Goal: Transaction & Acquisition: Book appointment/travel/reservation

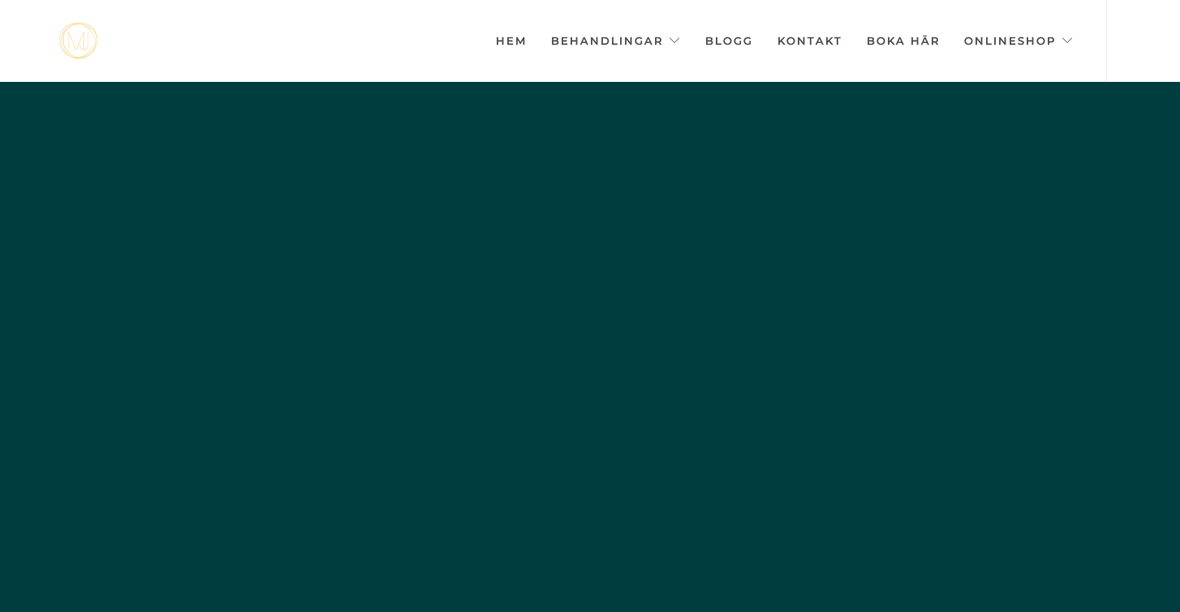
scroll to position [0, -8113]
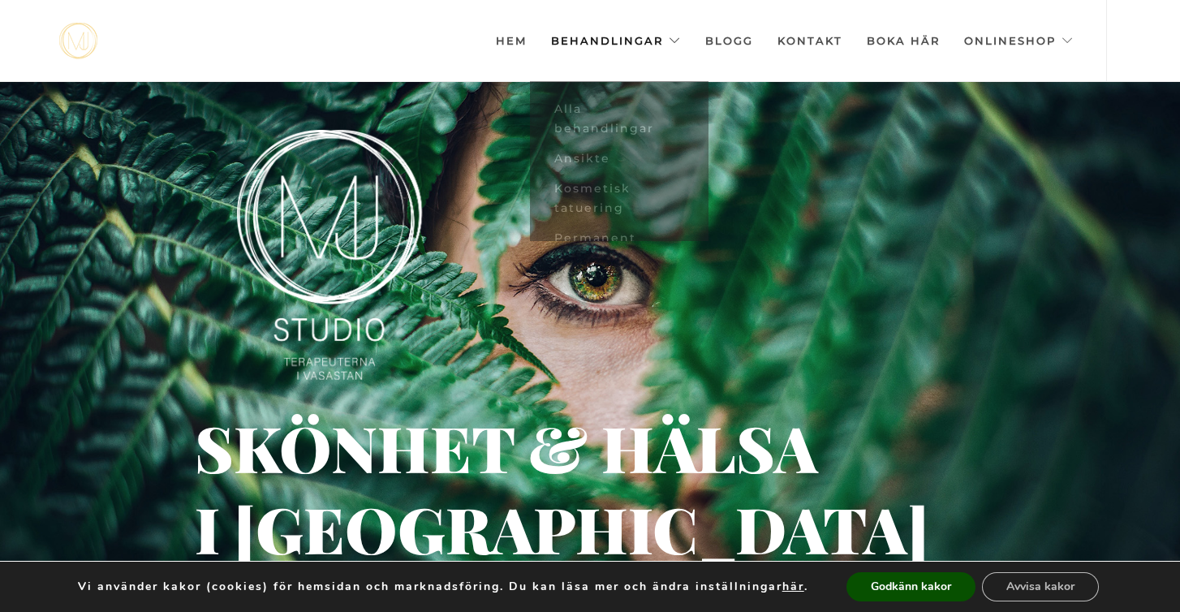
click at [591, 40] on link "Behandlingar" at bounding box center [616, 40] width 130 height 81
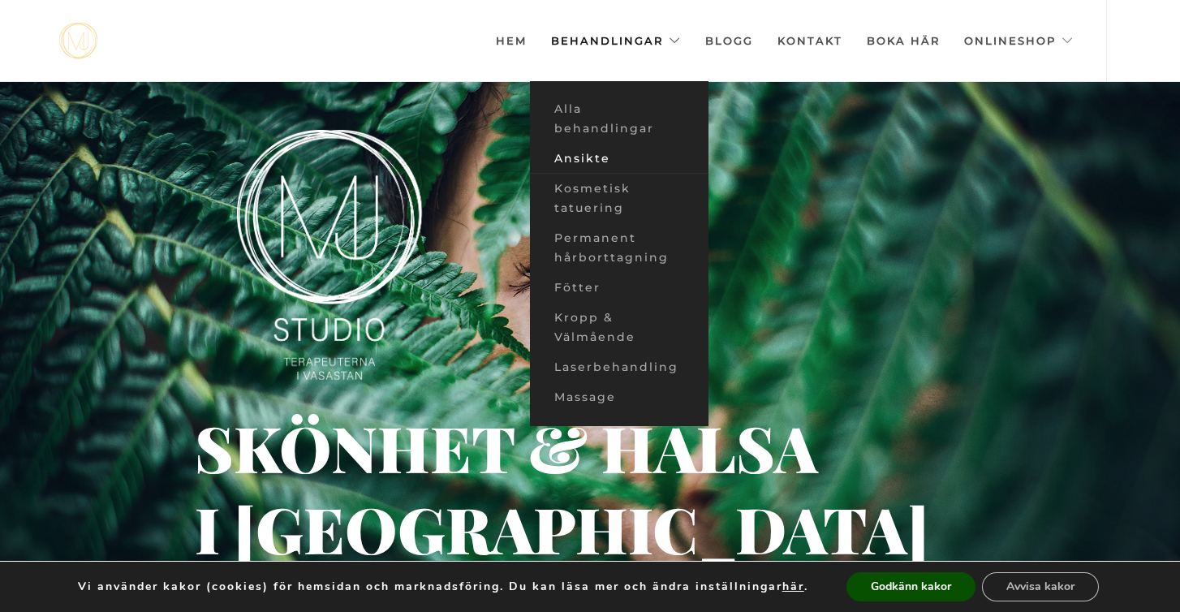
click at [596, 157] on link "Ansikte" at bounding box center [619, 159] width 179 height 30
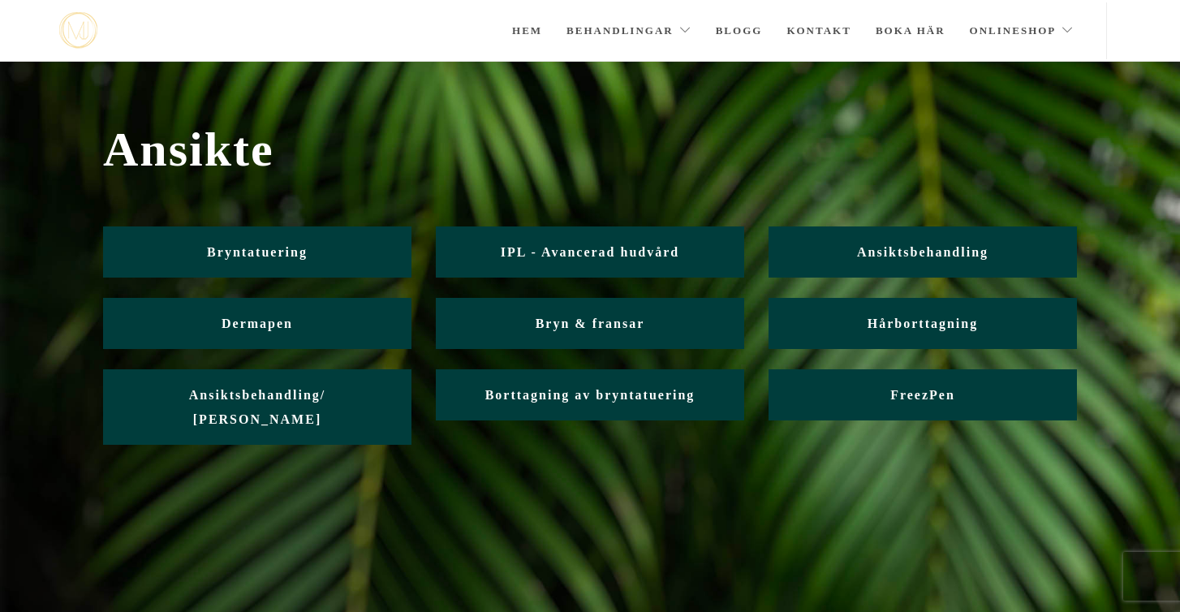
scroll to position [9, 0]
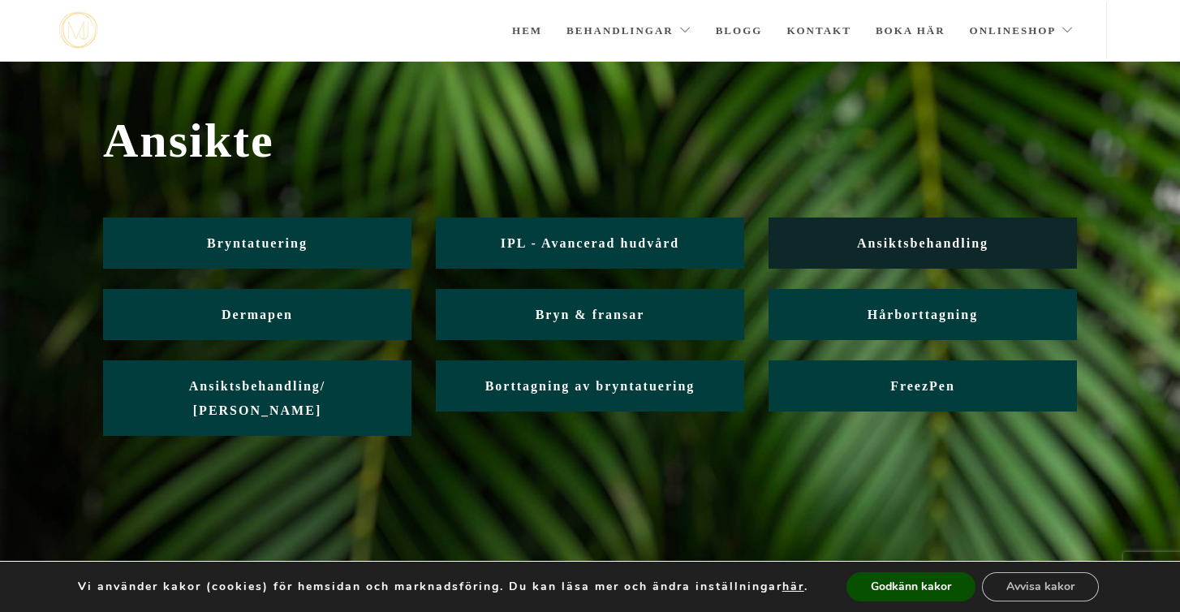
click at [933, 244] on span "Ansiktsbehandling" at bounding box center [922, 243] width 131 height 14
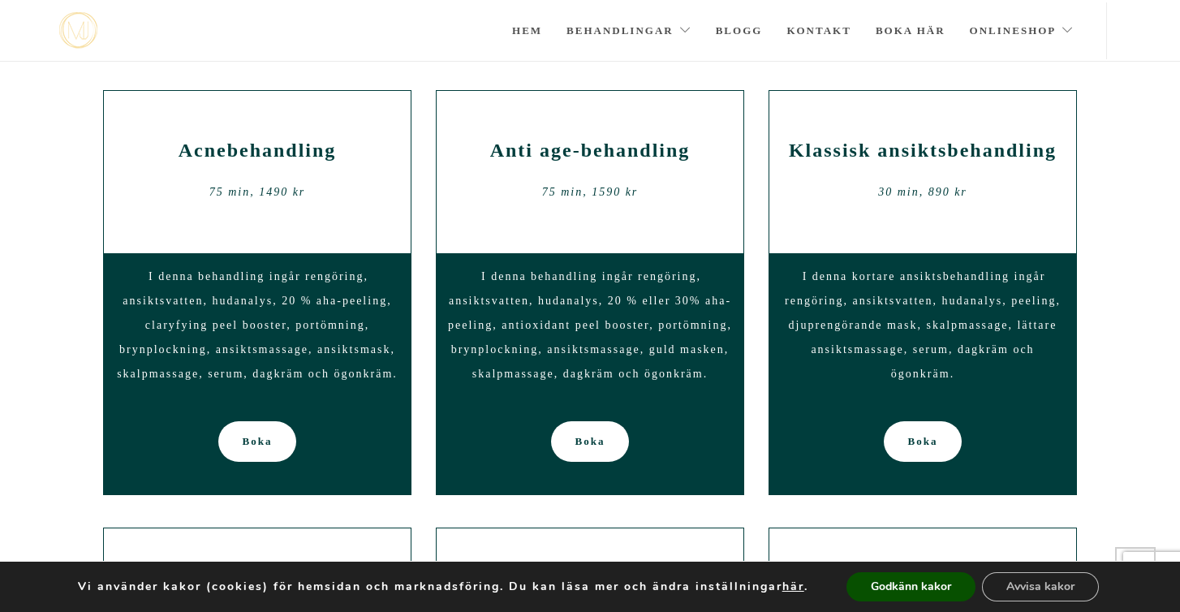
scroll to position [868, 0]
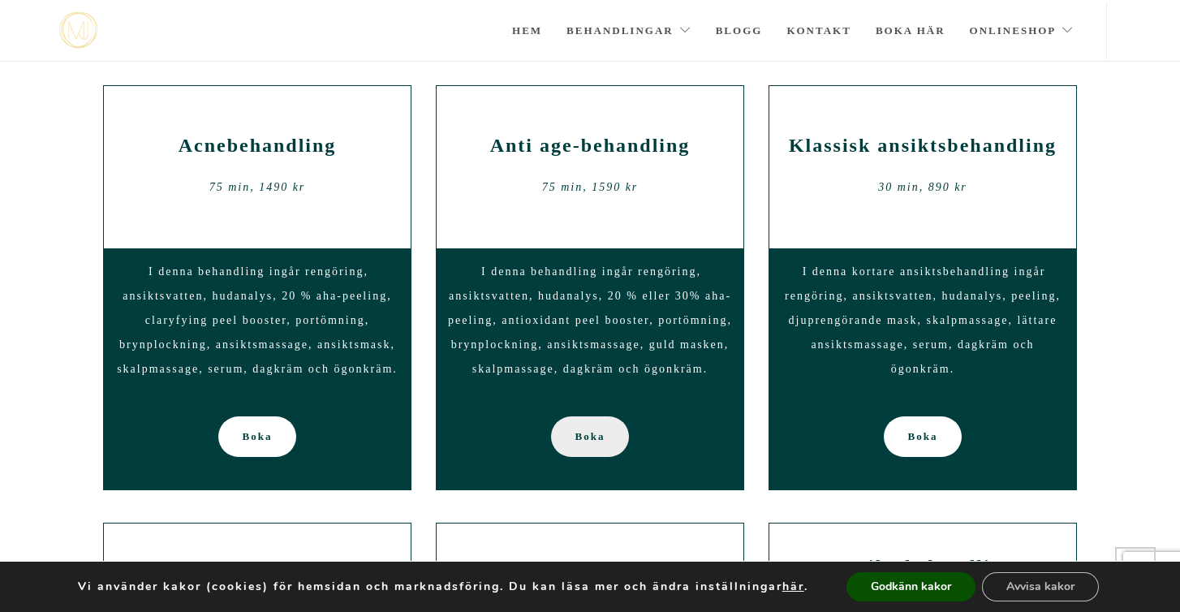
click at [598, 442] on span "Boka" at bounding box center [590, 436] width 30 height 41
